Goal: Task Accomplishment & Management: Use online tool/utility

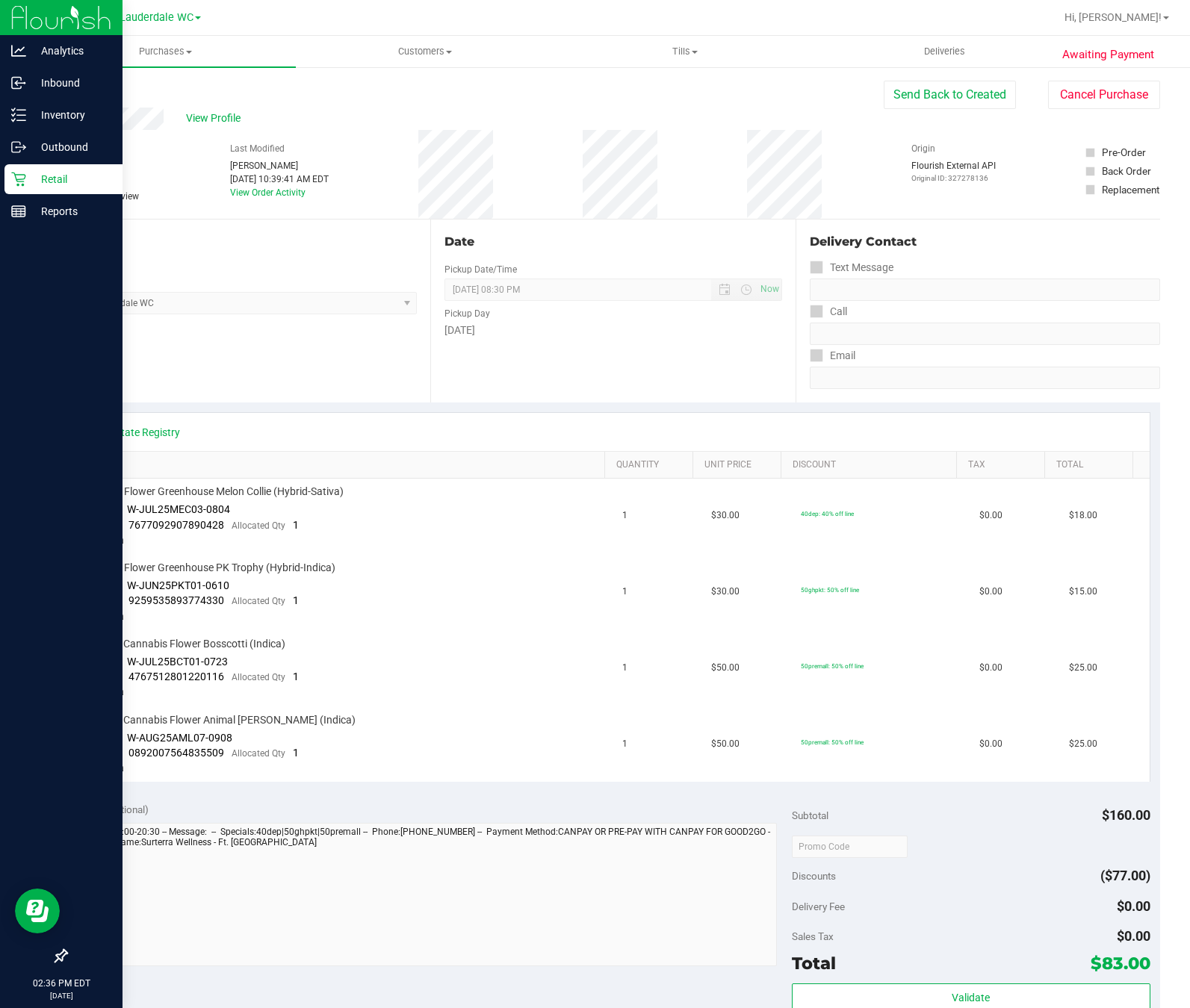
click at [12, 179] on icon at bounding box center [19, 179] width 15 height 15
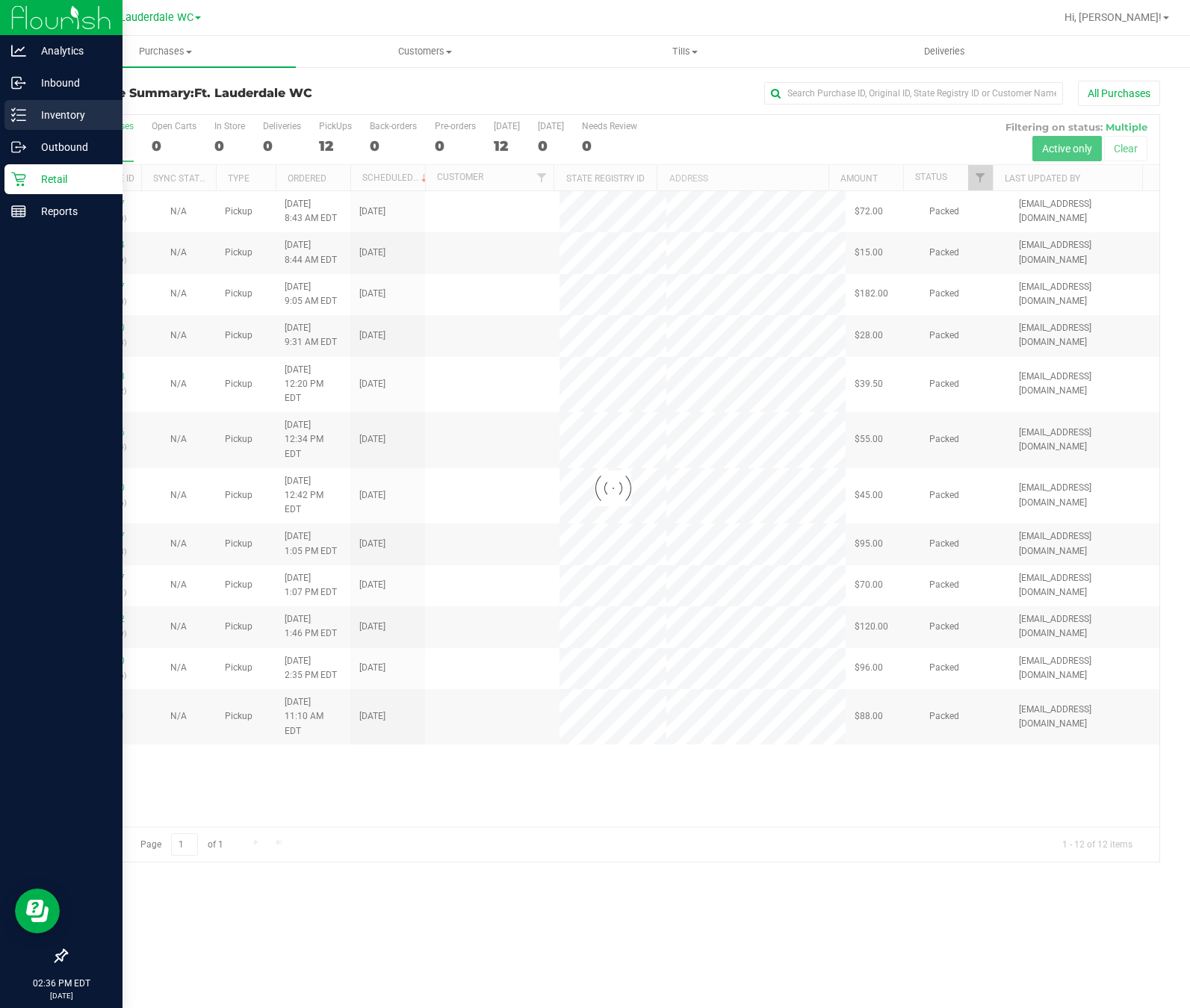
click at [31, 110] on p "Inventory" at bounding box center [71, 115] width 89 height 18
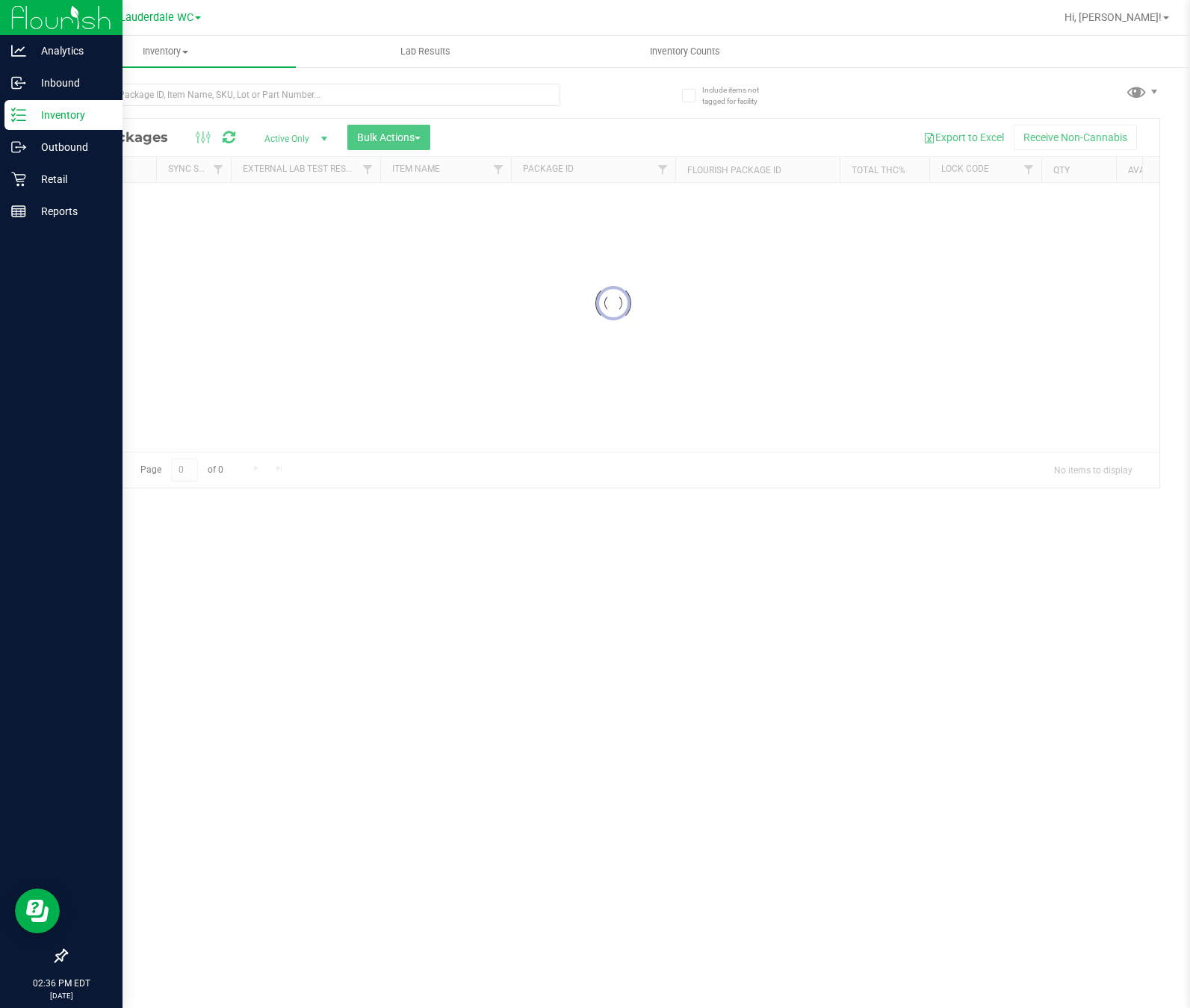
click at [161, 82] on div at bounding box center [339, 94] width 547 height 48
click at [166, 94] on input "text" at bounding box center [313, 95] width 494 height 23
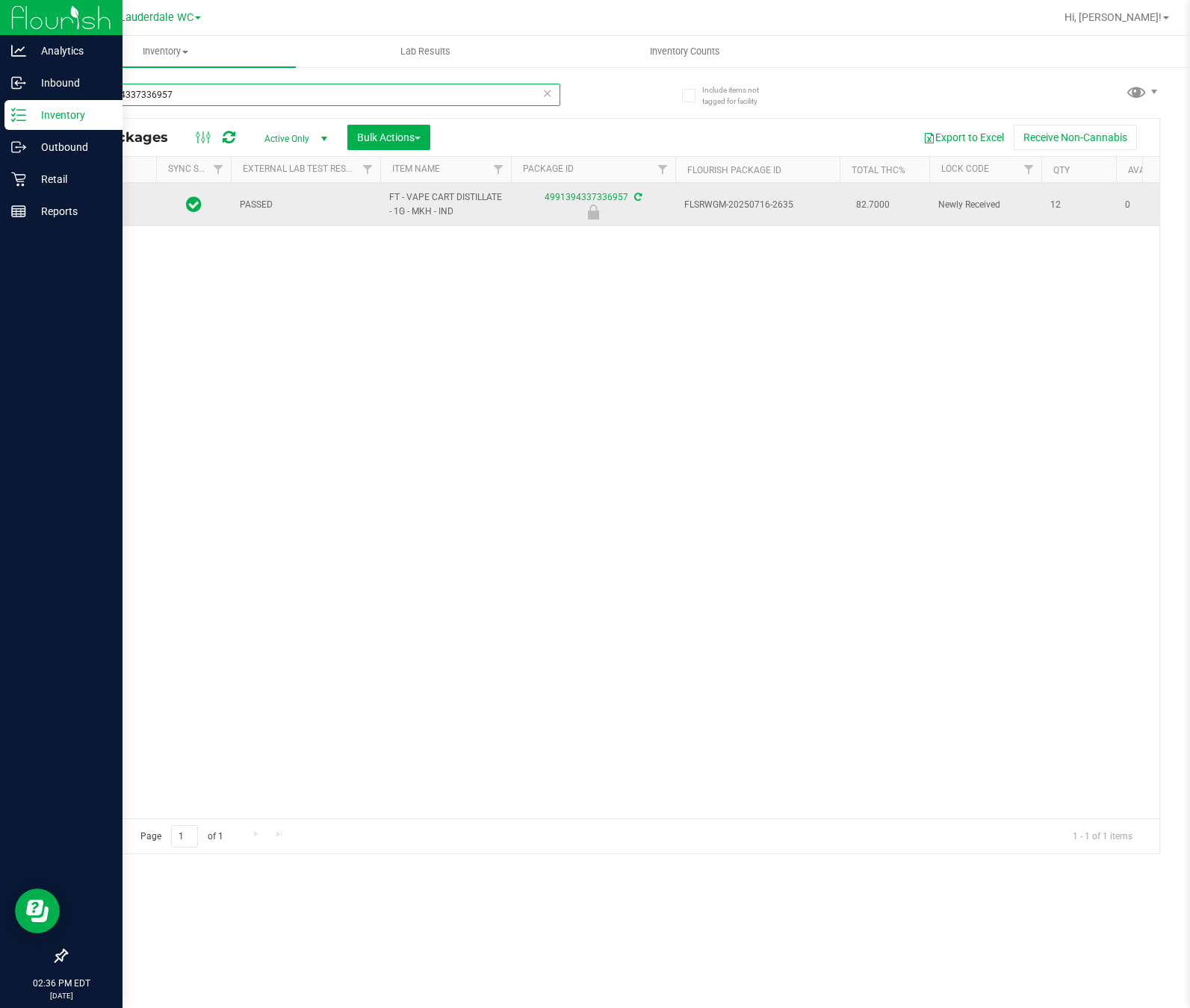
type input "4991394337336957"
click at [120, 208] on span "Action" at bounding box center [101, 205] width 40 height 21
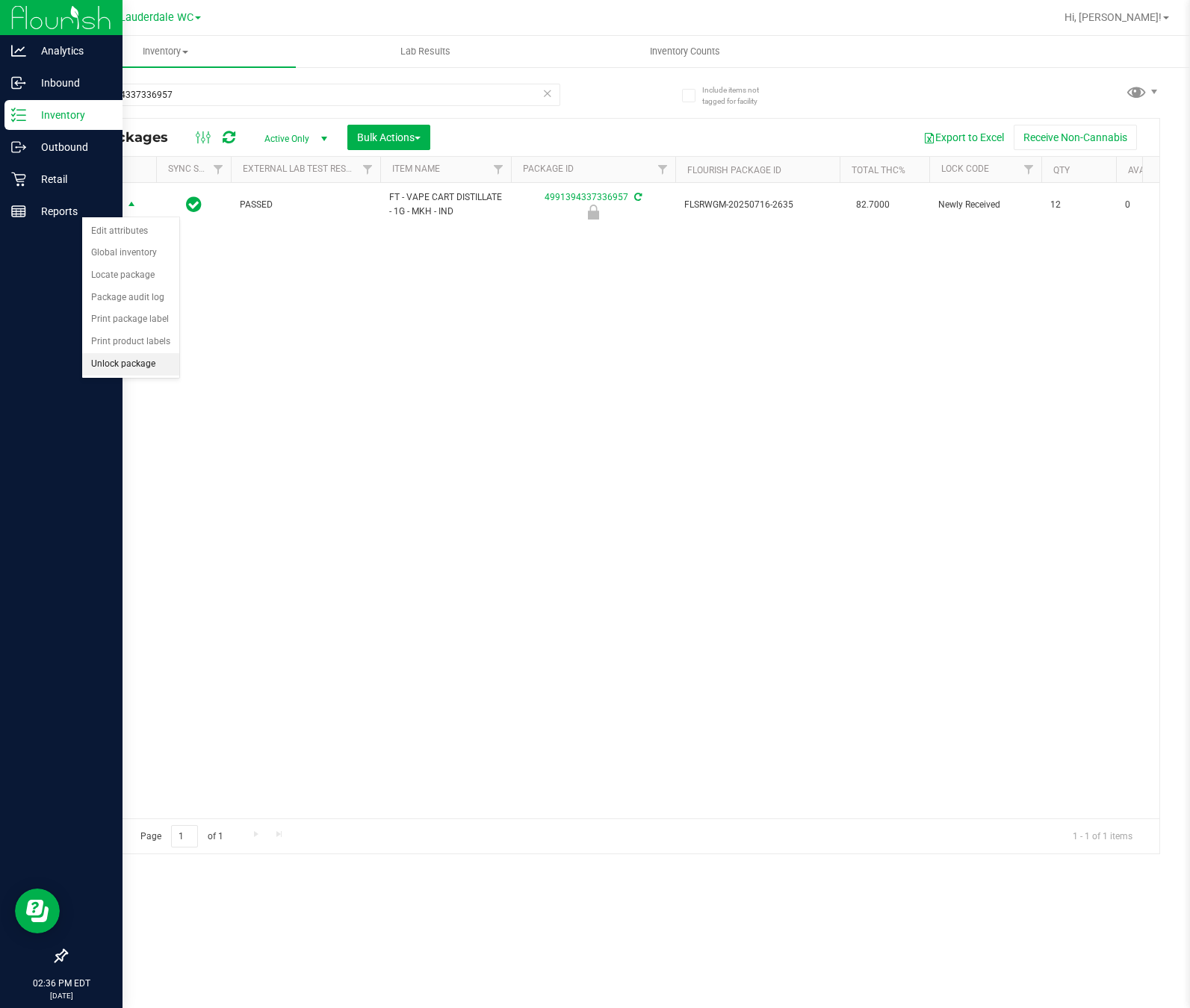
click at [101, 366] on li "Unlock package" at bounding box center [131, 365] width 97 height 23
